Goal: Transaction & Acquisition: Purchase product/service

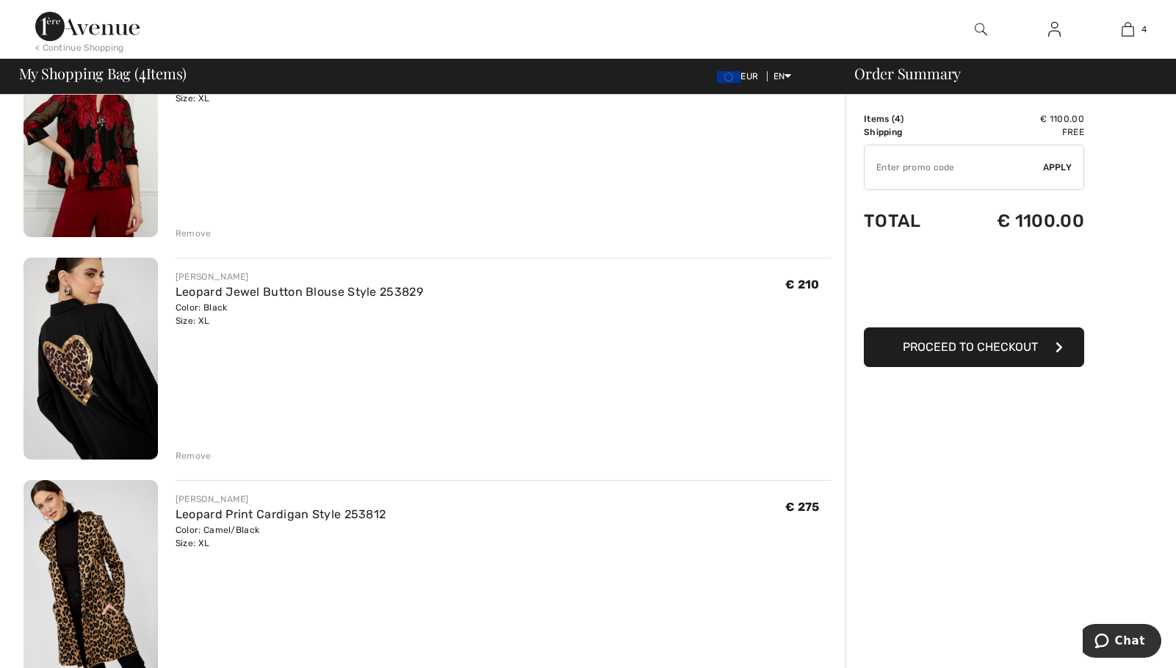
scroll to position [441, 0]
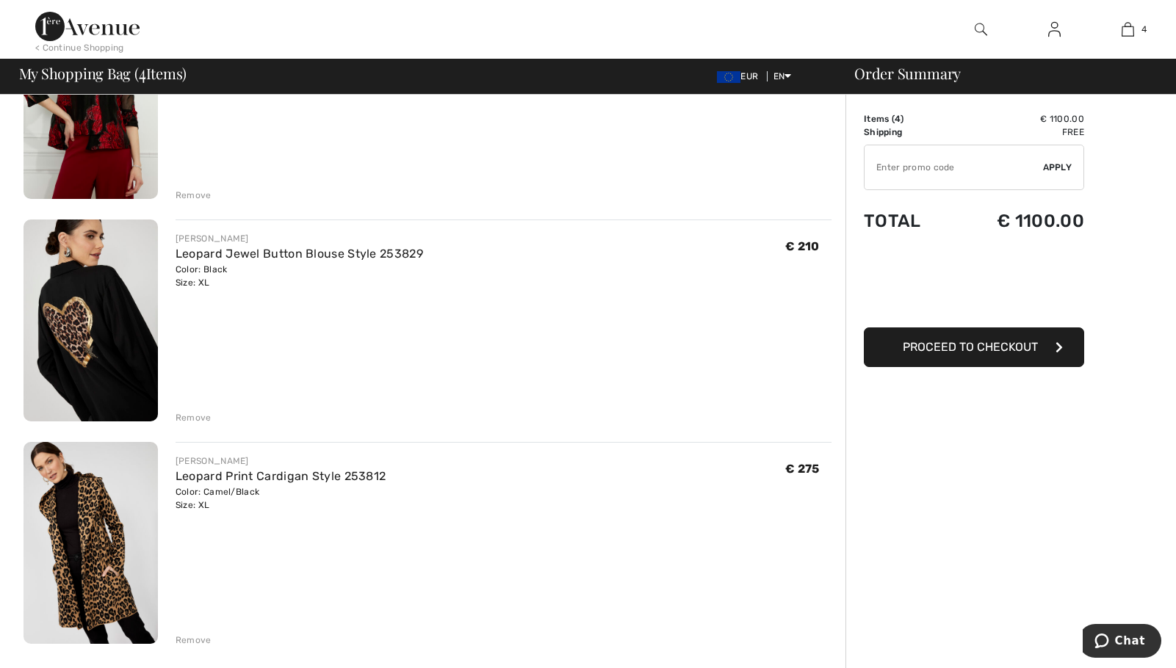
click at [109, 324] on img at bounding box center [91, 321] width 134 height 202
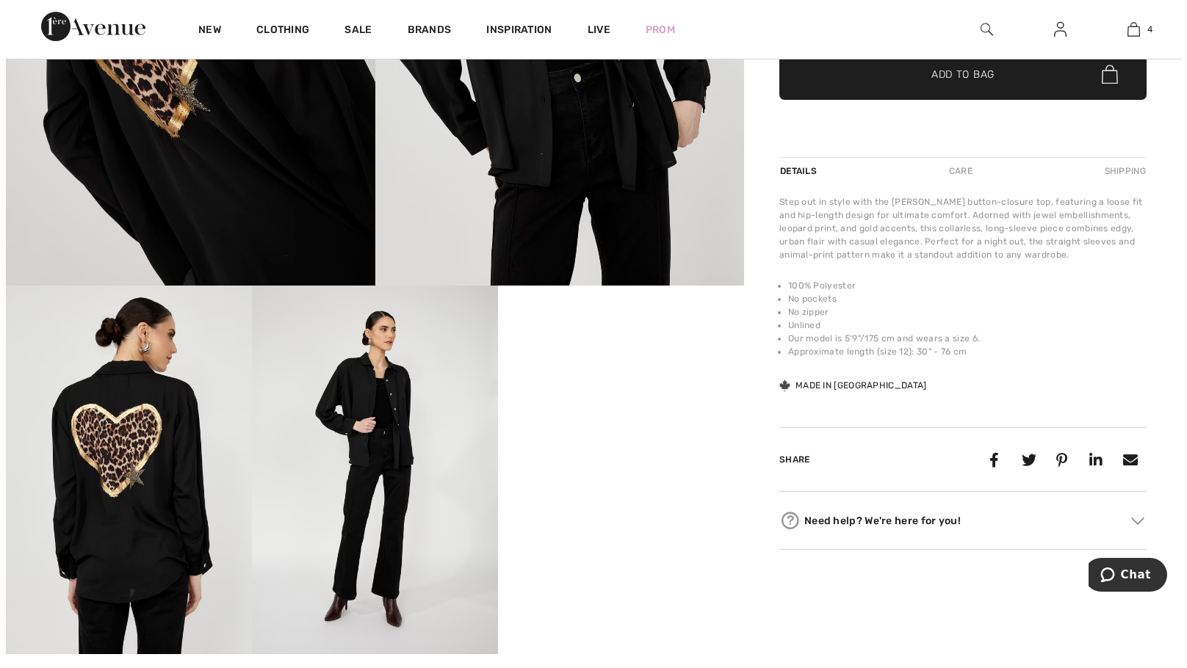
scroll to position [367, 0]
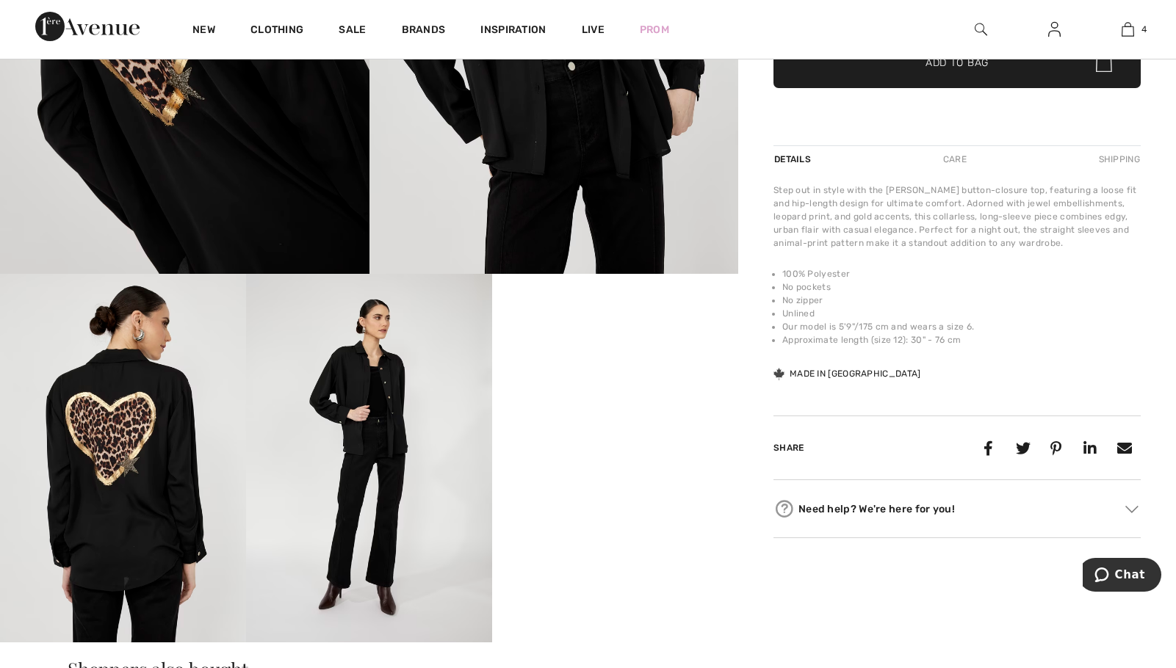
click at [354, 445] on img at bounding box center [369, 458] width 246 height 369
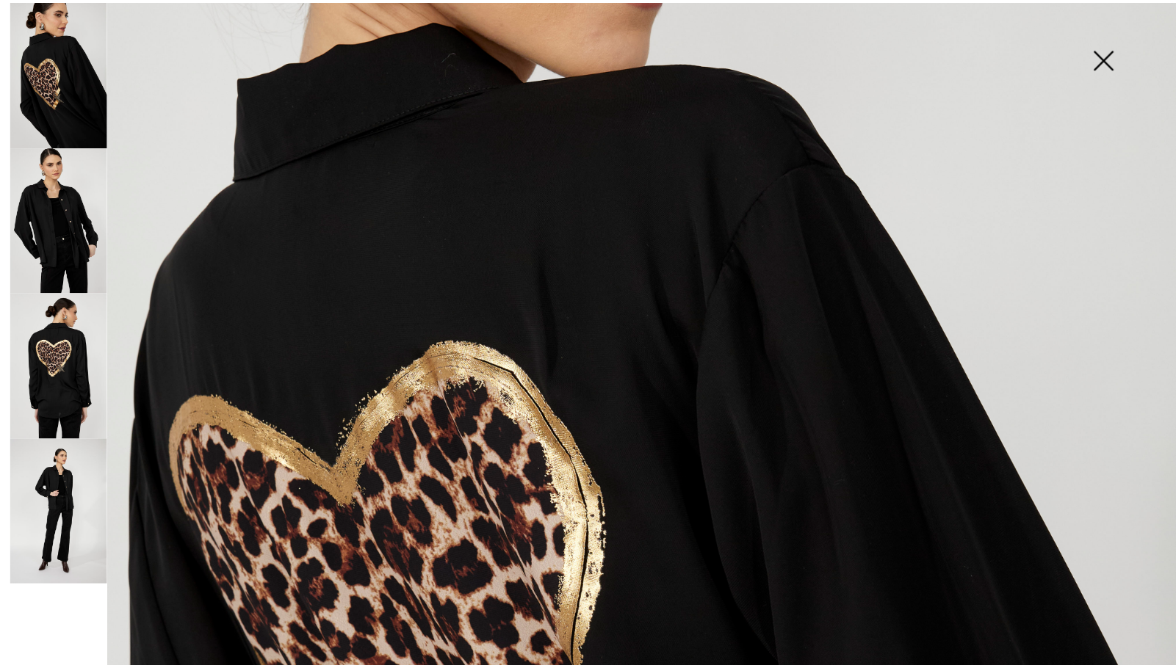
scroll to position [73, 0]
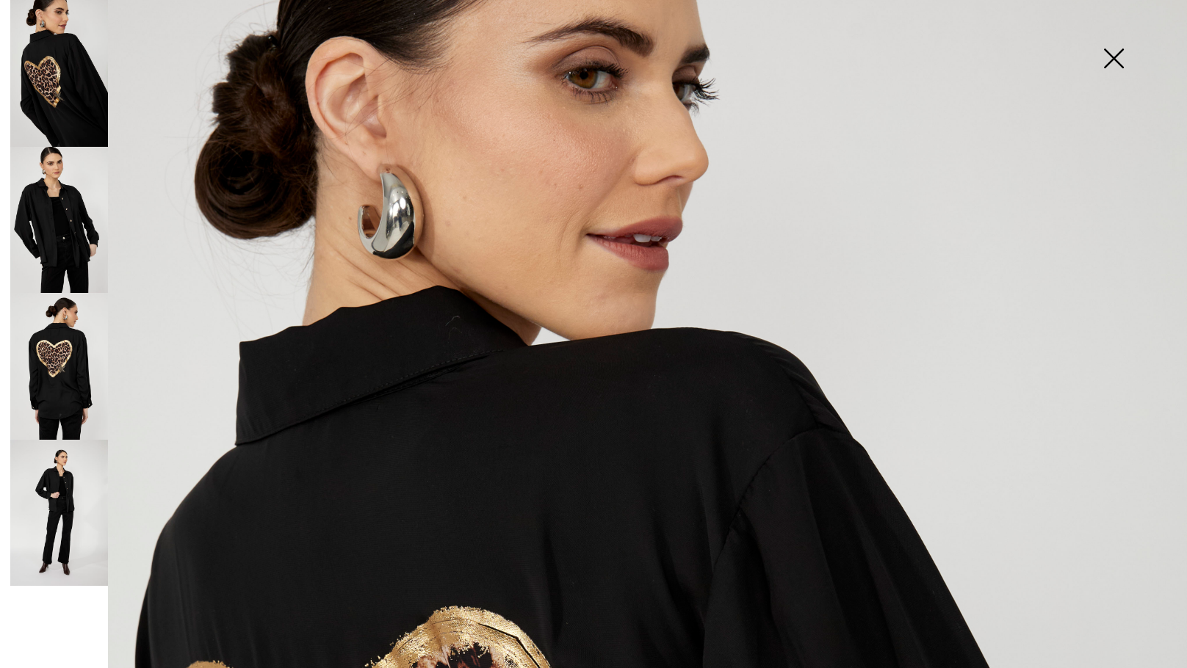
click at [1122, 55] on img at bounding box center [1113, 60] width 73 height 76
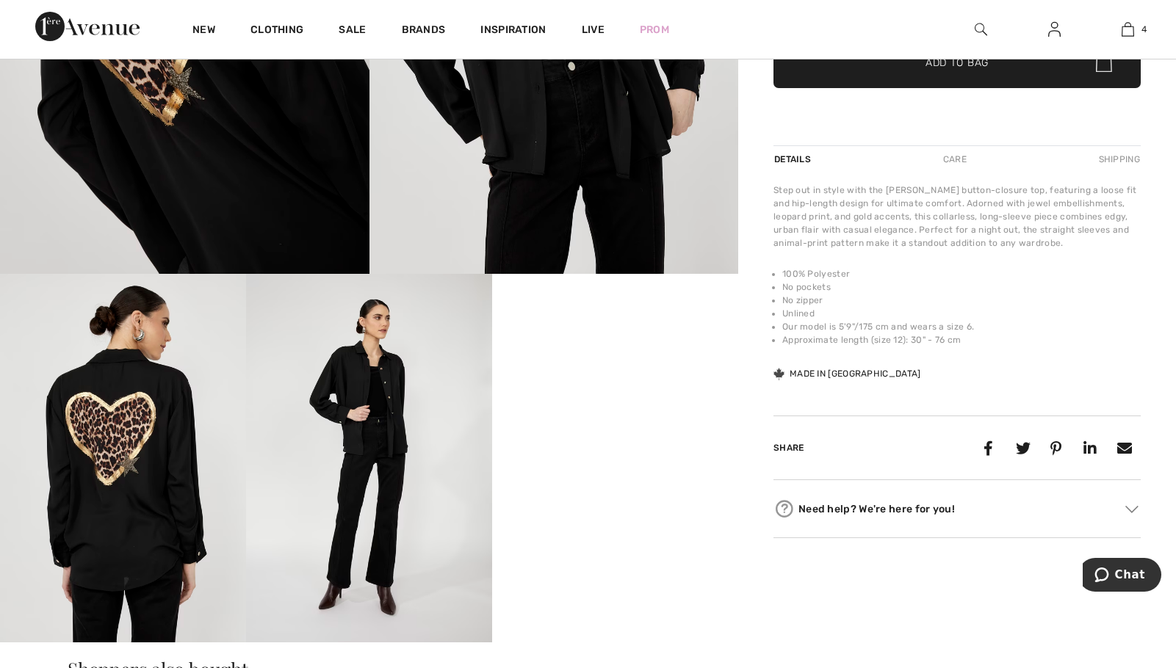
scroll to position [441, 0]
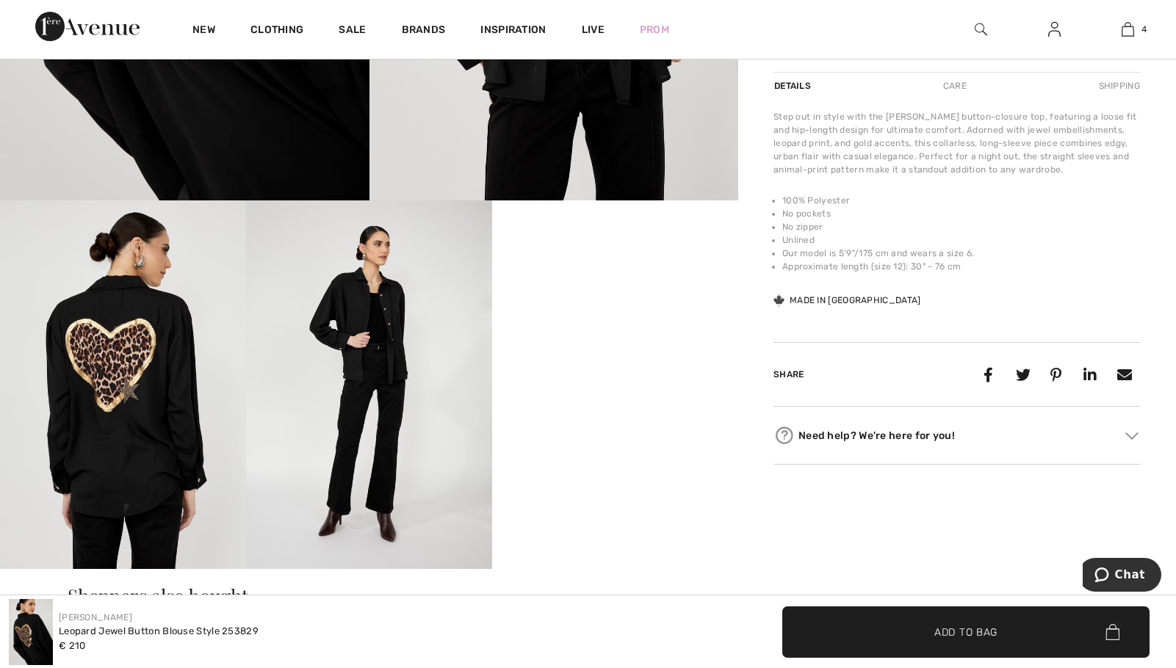
click at [592, 324] on video "Your browser does not support the video tag." at bounding box center [615, 262] width 246 height 123
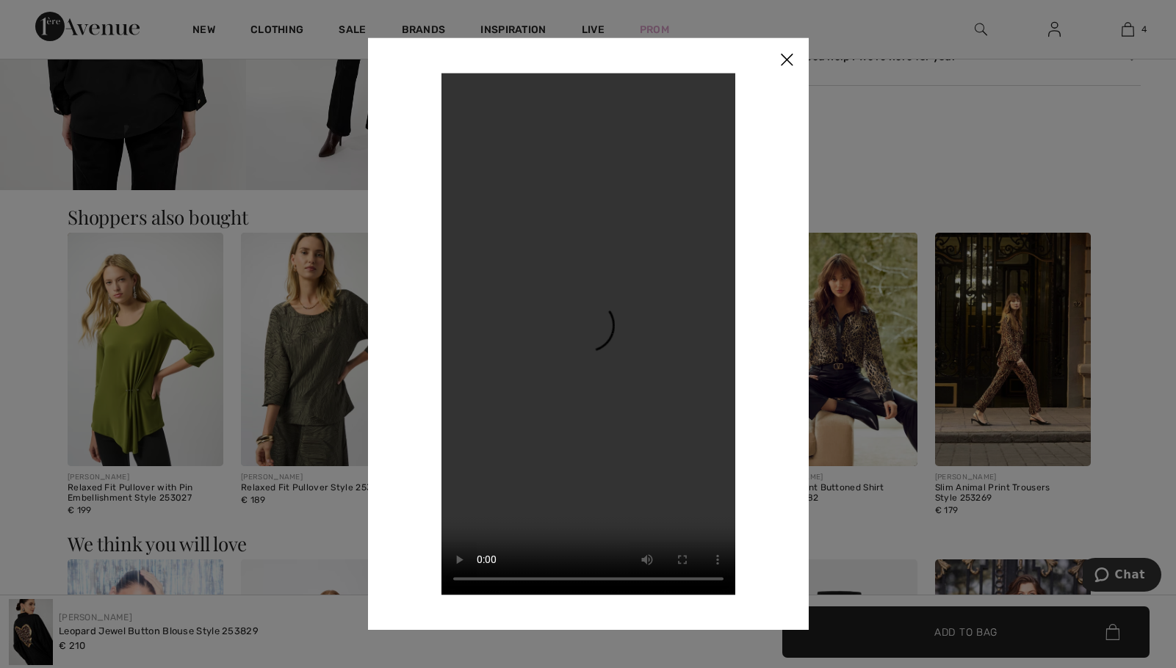
scroll to position [881, 0]
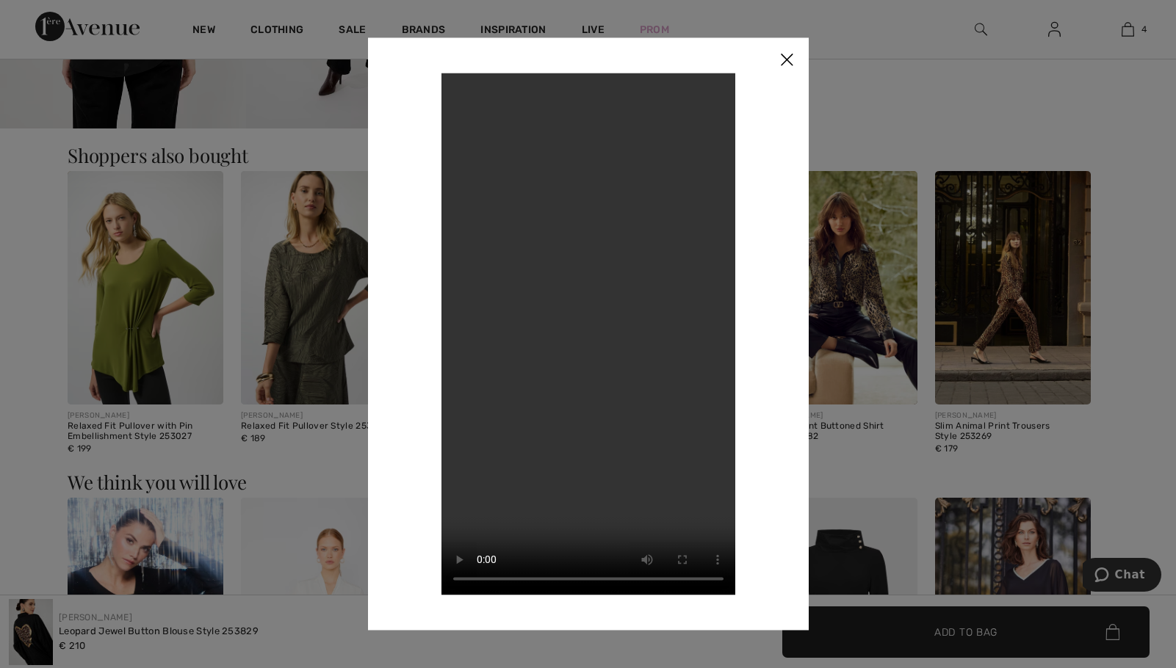
click at [787, 62] on img at bounding box center [787, 60] width 44 height 46
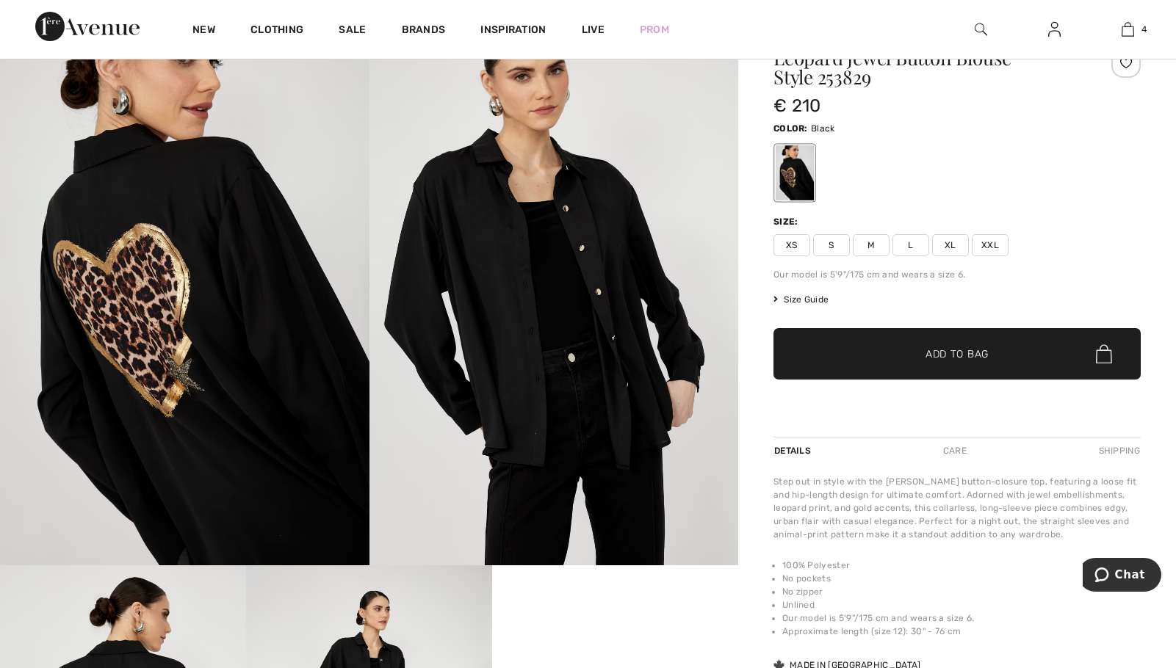
scroll to position [0, 0]
